Goal: Transaction & Acquisition: Book appointment/travel/reservation

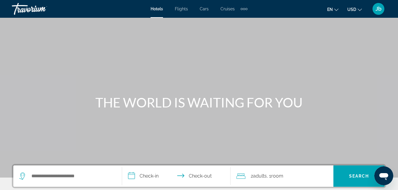
click at [180, 9] on span "Flights" at bounding box center [181, 9] width 13 height 5
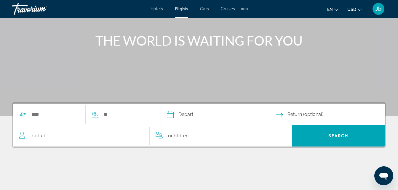
scroll to position [62, 0]
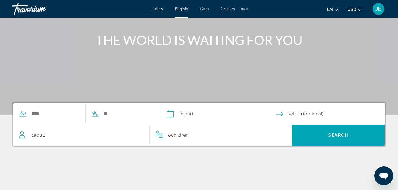
click at [35, 133] on span "Adult" at bounding box center [39, 135] width 11 height 6
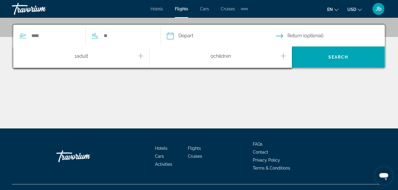
scroll to position [145, 0]
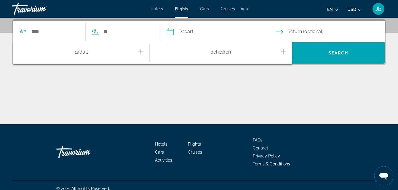
click at [145, 54] on div "1 Adult Adults" at bounding box center [84, 53] width 130 height 10
click at [140, 50] on icon "Increment adults" at bounding box center [140, 51] width 5 height 7
click at [41, 32] on input "Search widget" at bounding box center [55, 31] width 49 height 9
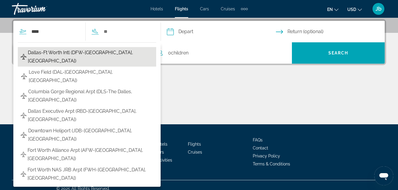
click at [56, 56] on span "Dallas-Ft Worth Intl (DFW-[GEOGRAPHIC_DATA], [GEOGRAPHIC_DATA])" at bounding box center [90, 57] width 125 height 17
type input "**********"
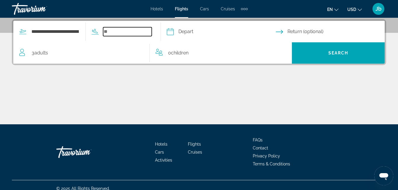
click at [124, 28] on input "Search widget" at bounding box center [127, 31] width 49 height 9
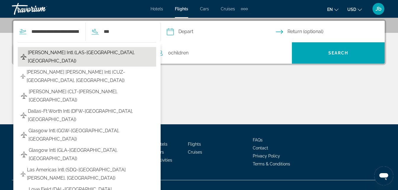
click at [80, 56] on span "[PERSON_NAME] Intl (LAS-[GEOGRAPHIC_DATA], [GEOGRAPHIC_DATA])" at bounding box center [90, 57] width 125 height 17
type input "**********"
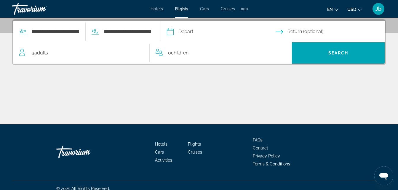
click at [201, 30] on input "Depart date" at bounding box center [220, 32] width 111 height 23
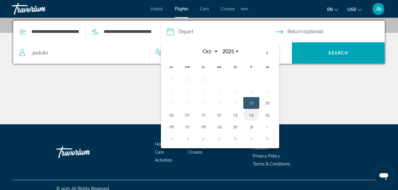
click at [256, 114] on button "24" at bounding box center [250, 115] width 9 height 8
type input "**********"
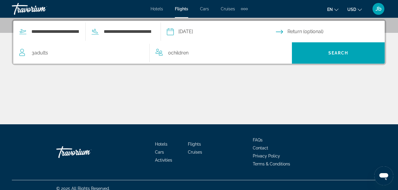
click at [304, 35] on input "Return date" at bounding box center [331, 32] width 111 height 23
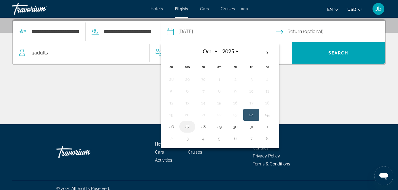
click at [192, 126] on button "27" at bounding box center [186, 127] width 9 height 8
type input "**********"
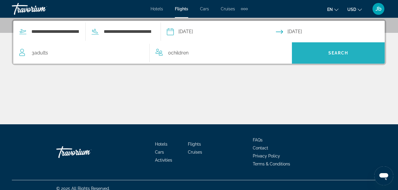
click at [328, 49] on span "Search" at bounding box center [338, 53] width 93 height 14
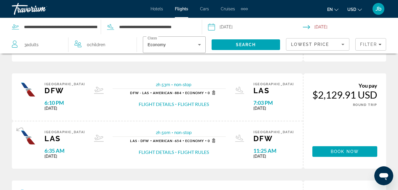
scroll to position [64, 0]
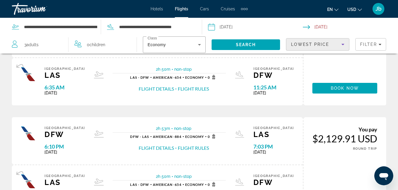
click at [341, 46] on icon "Sort by" at bounding box center [342, 44] width 7 height 7
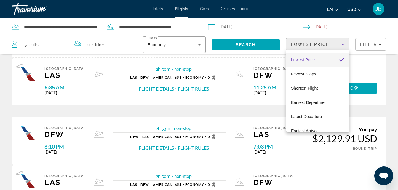
click at [333, 57] on mat-option "Lowest Price" at bounding box center [317, 60] width 63 height 14
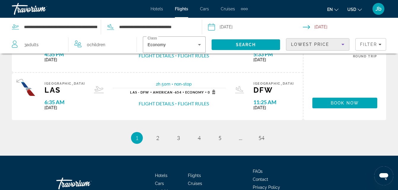
scroll to position [623, 0]
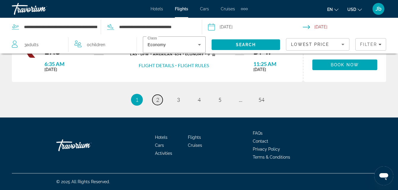
click at [158, 101] on span "2" at bounding box center [157, 100] width 3 height 7
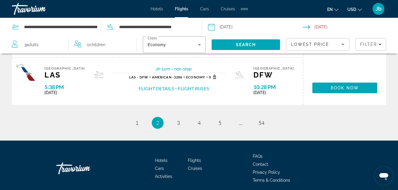
scroll to position [623, 0]
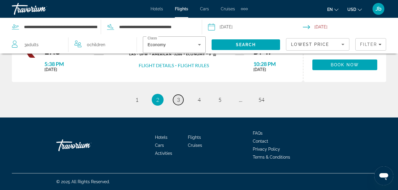
click at [177, 100] on span "3" at bounding box center [178, 100] width 3 height 7
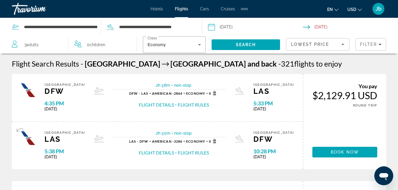
click at [139, 89] on div "2h 58m non-stop" at bounding box center [169, 86] width 113 height 7
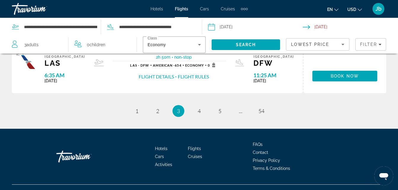
scroll to position [648, 0]
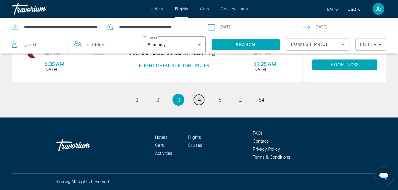
click at [198, 101] on span "4" at bounding box center [198, 100] width 3 height 7
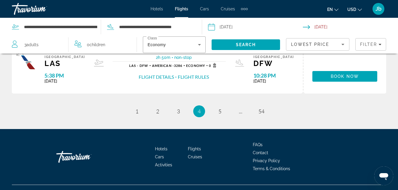
scroll to position [661, 0]
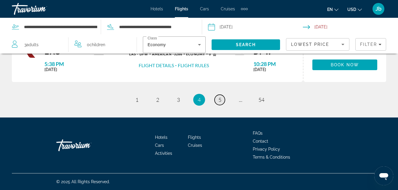
click at [218, 101] on span "5" at bounding box center [219, 100] width 3 height 7
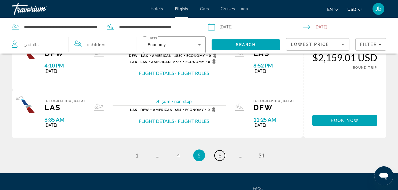
scroll to position [661, 0]
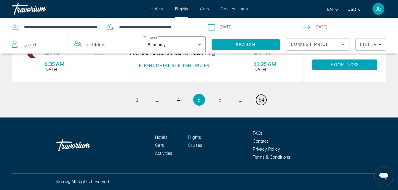
click at [261, 99] on span "54" at bounding box center [261, 100] width 6 height 7
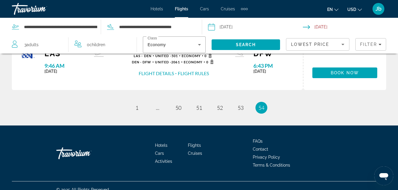
scroll to position [333, 0]
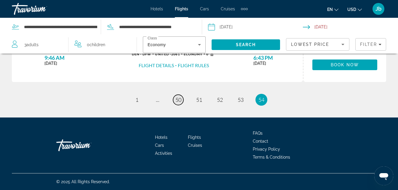
click at [180, 102] on span "50" at bounding box center [178, 100] width 6 height 7
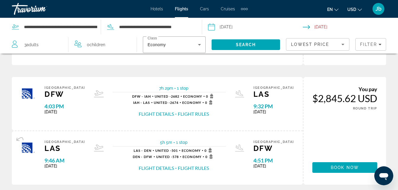
scroll to position [698, 0]
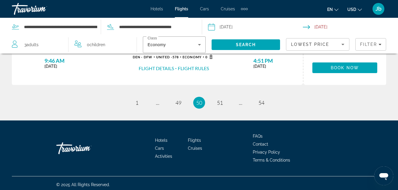
click at [155, 11] on div "Hotels Flights Cars Cruises Activities Hotels Flights Cars Cruises Activities" at bounding box center [198, 8] width 97 height 9
click at [376, 12] on div "Jb" at bounding box center [378, 9] width 12 height 12
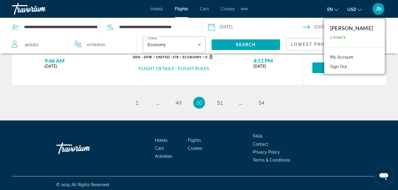
click at [351, 44] on div "James brown 0 Points" at bounding box center [354, 33] width 60 height 28
click at [345, 39] on span "0 Points" at bounding box center [337, 38] width 15 height 4
click at [351, 34] on div "James brown 0 Points" at bounding box center [354, 33] width 60 height 28
click at [359, 7] on mat-icon "Change currency" at bounding box center [359, 9] width 4 height 4
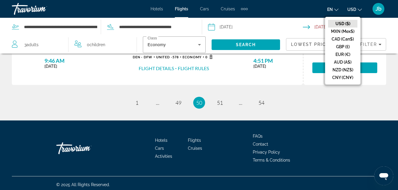
click at [306, 12] on div "en English Español Français Italiano Português русский USD USD ($) MXN (Mex$) C…" at bounding box center [319, 9] width 133 height 12
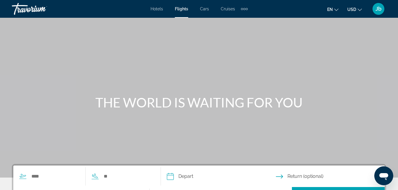
click at [380, 7] on span "Jb" at bounding box center [378, 9] width 6 height 6
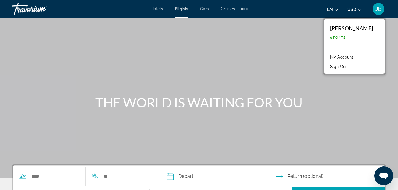
click at [325, 38] on div "Main content" at bounding box center [199, 89] width 398 height 178
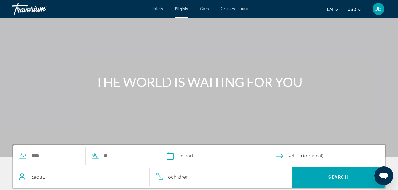
scroll to position [36, 0]
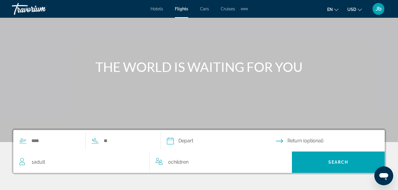
drag, startPoint x: 379, startPoint y: 11, endPoint x: 282, endPoint y: 23, distance: 97.5
click at [282, 23] on div "Main content" at bounding box center [199, 53] width 398 height 178
click at [376, 11] on span "Jb" at bounding box center [378, 9] width 6 height 6
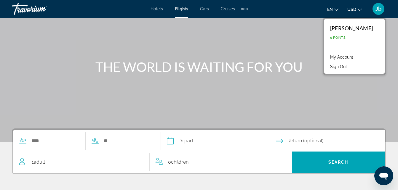
click at [295, 20] on div "Main content" at bounding box center [199, 53] width 398 height 178
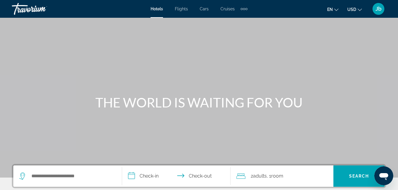
click at [159, 13] on div "Hotels Flights Cars Cruises Activities Hotels Flights Cars Cruises Activities" at bounding box center [198, 8] width 97 height 9
drag, startPoint x: 142, startPoint y: 11, endPoint x: 171, endPoint y: 38, distance: 39.8
click at [171, 38] on div "**********" at bounding box center [199, 95] width 398 height 190
click at [294, 9] on div "en English Español Français Italiano Português русский USD USD ($) MXN (Mex$) C…" at bounding box center [319, 9] width 133 height 12
click at [377, 5] on div "Jb" at bounding box center [378, 9] width 12 height 12
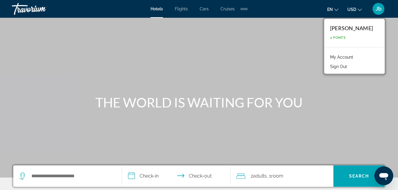
click at [357, 53] on li "My Account" at bounding box center [354, 56] width 54 height 9
click at [355, 58] on link "My Account" at bounding box center [341, 57] width 29 height 8
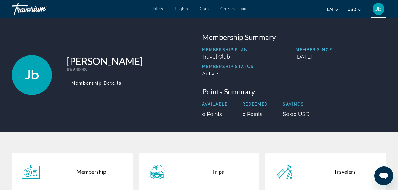
click at [355, 58] on p "[DATE]" at bounding box center [340, 57] width 91 height 6
click at [266, 32] on div "[PERSON_NAME] [PERSON_NAME] ID : 600089 Secondary Member Membership Details Mem…" at bounding box center [199, 75] width 398 height 114
click at [214, 25] on div "[PERSON_NAME] [PERSON_NAME] ID : 600089 Secondary Member Membership Details Mem…" at bounding box center [199, 75] width 398 height 114
click at [200, 70] on div "Membership Summary Membership Plan Travel Club Member Since [DATE] Membership S…" at bounding box center [294, 75] width 190 height 85
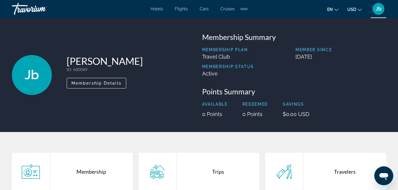
click at [162, 79] on div "[PERSON_NAME] [PERSON_NAME] ID : 600089 Secondary Member Membership Details" at bounding box center [104, 75] width 184 height 85
click at [110, 82] on span "Membership Details" at bounding box center [96, 83] width 50 height 5
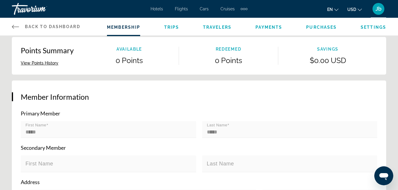
scroll to position [60, 0]
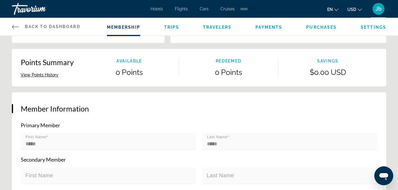
click at [317, 31] on div "Membership Trips Travelers Payments Purchases Settings" at bounding box center [246, 27] width 279 height 18
click at [317, 28] on span "Purchases" at bounding box center [321, 27] width 30 height 5
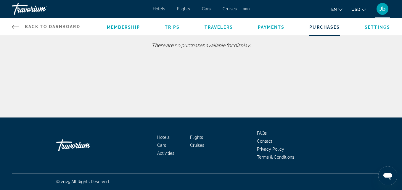
click at [269, 28] on span "Payments" at bounding box center [271, 27] width 27 height 5
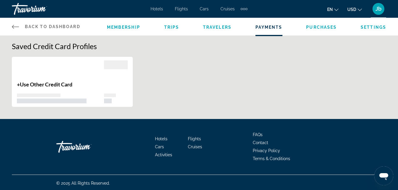
click at [135, 28] on span "Membership" at bounding box center [123, 27] width 33 height 5
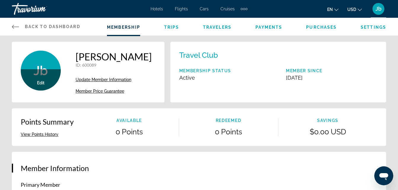
click at [47, 133] on button "View Points History" at bounding box center [40, 134] width 38 height 5
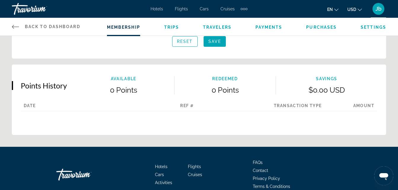
scroll to position [342, 0]
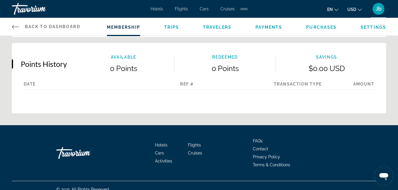
click at [57, 30] on link "Back to Dashboard Dashboard" at bounding box center [46, 27] width 68 height 18
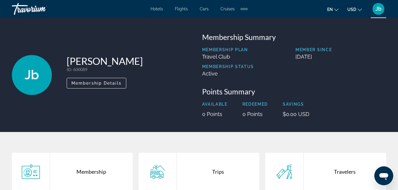
click at [244, 12] on div "Extra navigation items" at bounding box center [243, 8] width 7 height 9
click at [246, 15] on div "Hotels Flights Cars Cruises Activities" at bounding box center [233, 20] width 29 height 17
click at [94, 174] on div "Membership" at bounding box center [91, 172] width 83 height 38
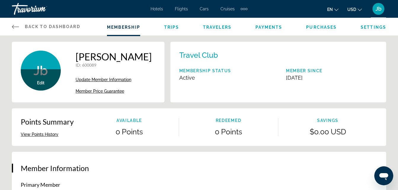
click at [173, 30] on div "Membership Trips Travelers Payments Purchases Settings" at bounding box center [246, 27] width 279 height 18
click at [170, 29] on span "Trips" at bounding box center [171, 27] width 15 height 5
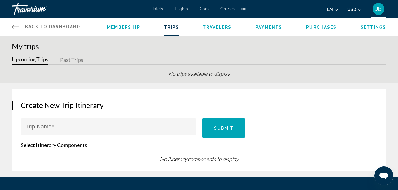
click at [170, 29] on span "Trips" at bounding box center [171, 27] width 15 height 5
click at [377, 8] on span "Jb" at bounding box center [378, 9] width 6 height 6
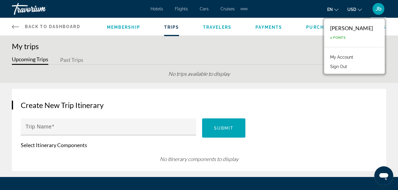
click at [321, 48] on h1 "My trips" at bounding box center [199, 46] width 374 height 9
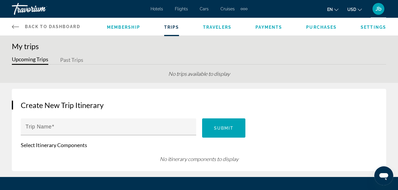
click at [336, 11] on button "en English Español Français Italiano Português русский" at bounding box center [332, 9] width 11 height 9
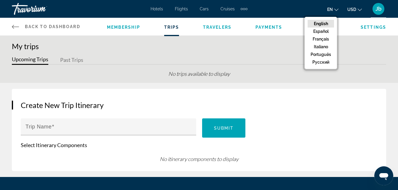
click at [299, 11] on div "en English Español Français Italiano Português русский USD USD ($) MXN (Mex$) C…" at bounding box center [319, 9] width 133 height 12
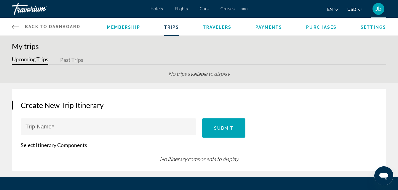
click at [355, 8] on span "USD" at bounding box center [351, 9] width 9 height 5
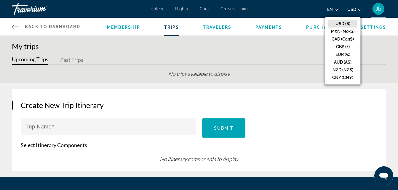
click at [313, 12] on div "en English Español Français Italiano Português русский USD USD ($) MXN (Mex$) C…" at bounding box center [319, 9] width 133 height 12
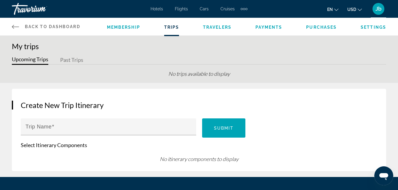
click at [116, 28] on span "Membership" at bounding box center [123, 27] width 33 height 5
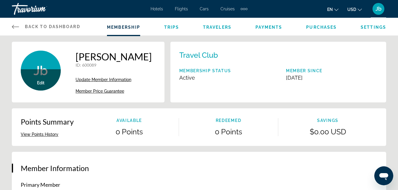
click at [48, 25] on span "Back to Dashboard" at bounding box center [52, 26] width 55 height 5
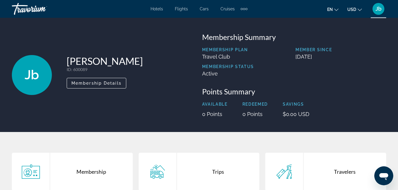
click at [100, 172] on div "Membership" at bounding box center [91, 172] width 83 height 38
